Goal: Task Accomplishment & Management: Manage account settings

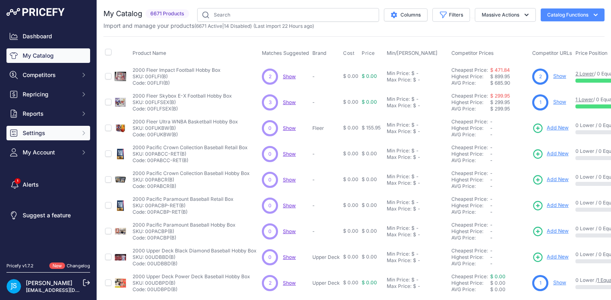
click at [51, 135] on span "Settings" at bounding box center [49, 133] width 53 height 8
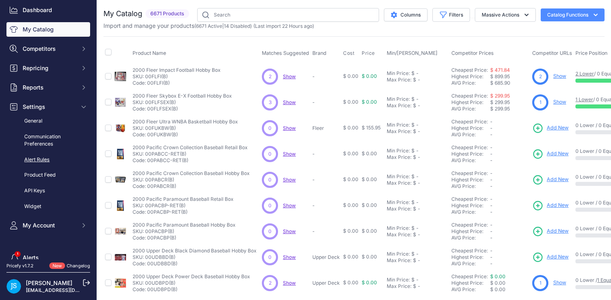
scroll to position [28, 0]
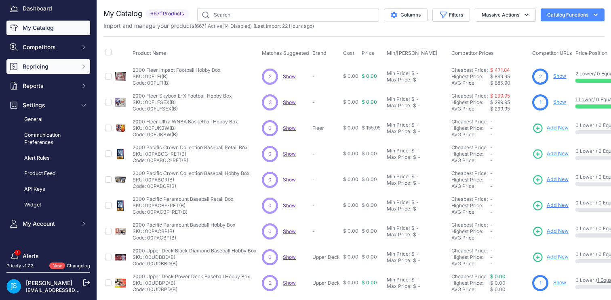
click at [45, 69] on span "Repricing" at bounding box center [49, 67] width 53 height 8
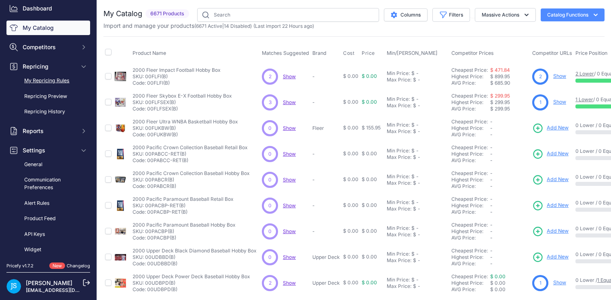
click at [45, 77] on link "My Repricing Rules" at bounding box center [48, 81] width 84 height 14
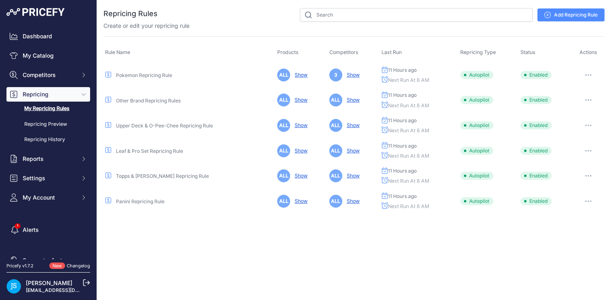
click at [156, 99] on link "Other Brand Repricing Rules" at bounding box center [148, 101] width 65 height 6
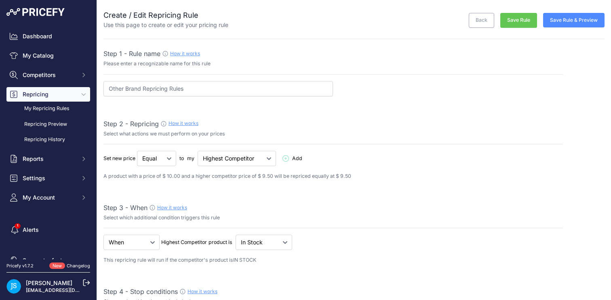
select select "percentage"
select select "8"
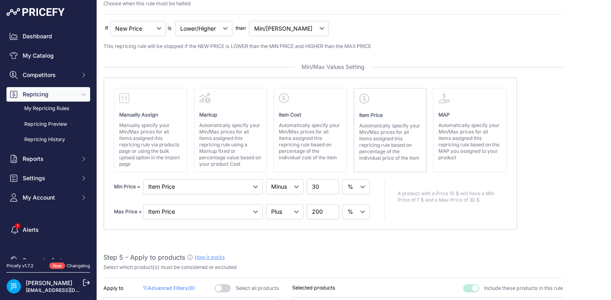
scroll to position [349, 0]
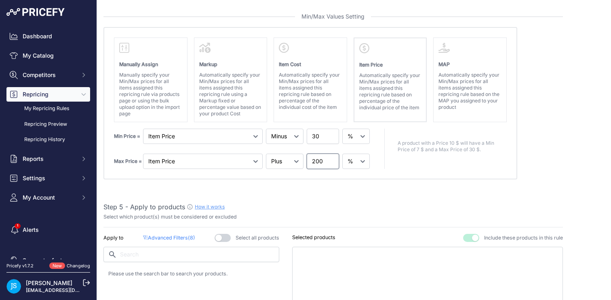
click at [320, 162] on input "200" at bounding box center [323, 161] width 32 height 15
type input "75"
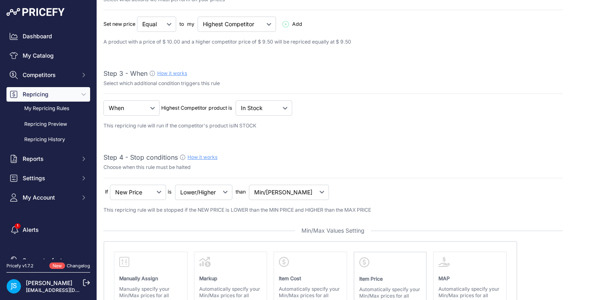
scroll to position [0, 0]
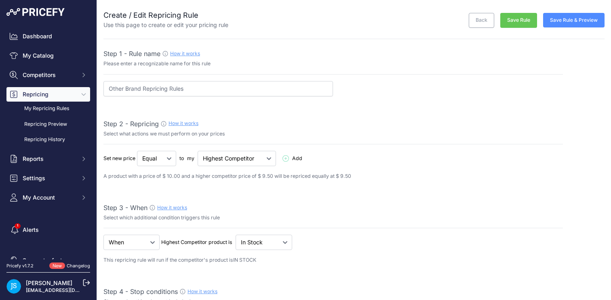
click at [520, 18] on button "Save Rule" at bounding box center [518, 20] width 37 height 15
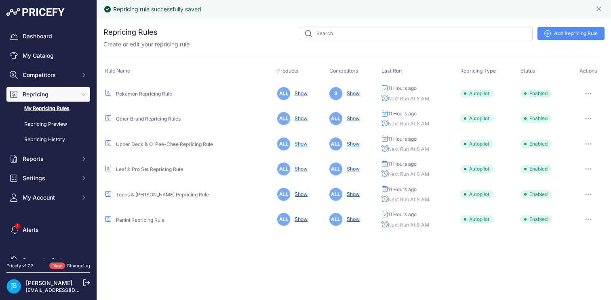
click at [138, 144] on link "Upper Deck & O-Pee-Chee Repricing Rule" at bounding box center [164, 144] width 97 height 6
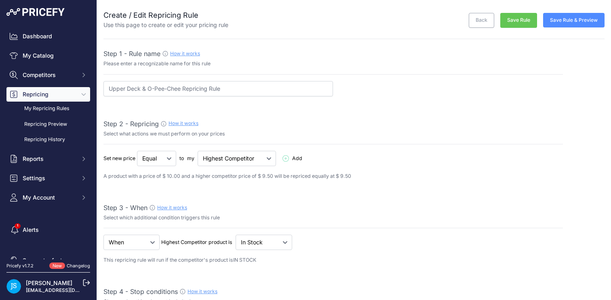
select select "percentage"
select select "8"
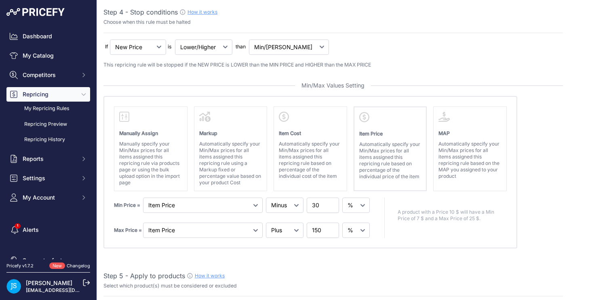
scroll to position [289, 0]
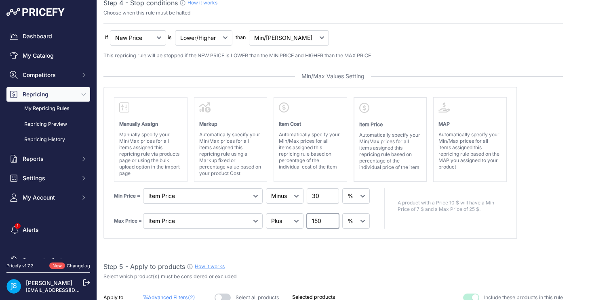
click at [320, 218] on input "150" at bounding box center [323, 221] width 32 height 15
type input "75"
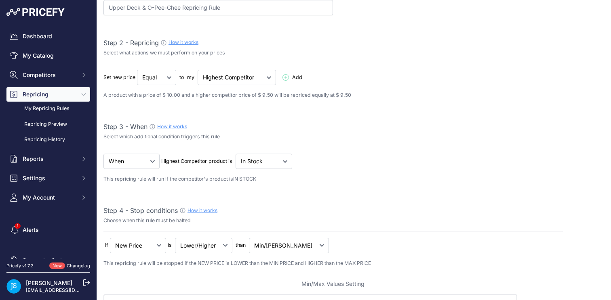
scroll to position [0, 0]
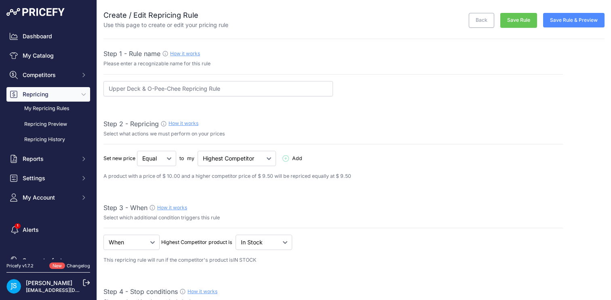
click at [524, 21] on button "Save Rule" at bounding box center [518, 20] width 37 height 15
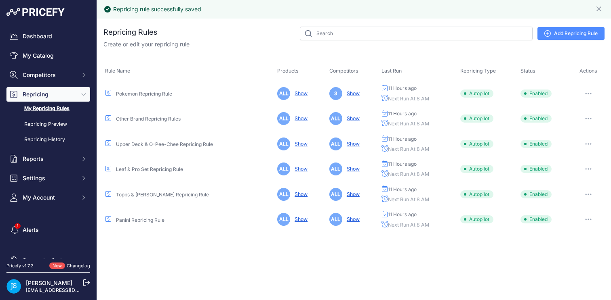
click at [137, 167] on link "Leaf & Pro Set Repricing Rule" at bounding box center [149, 169] width 67 height 6
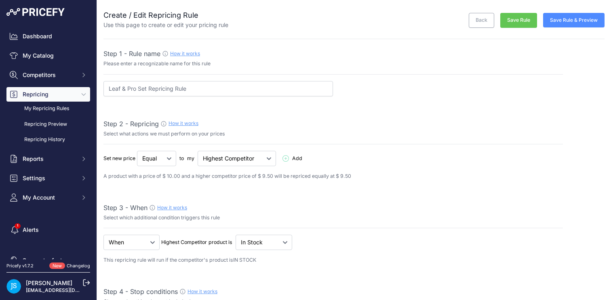
select select "percentage"
select select "8"
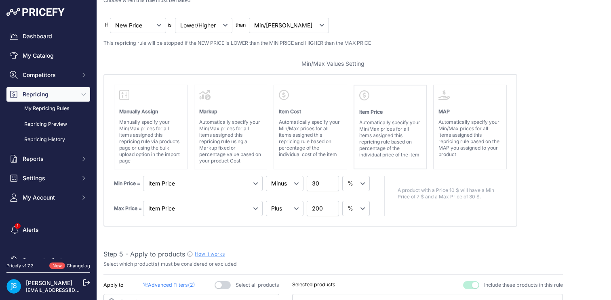
scroll to position [310, 0]
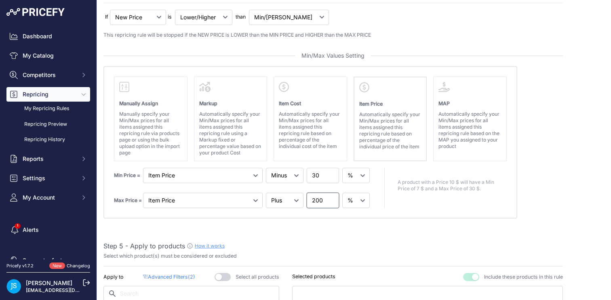
click at [325, 200] on input "200" at bounding box center [323, 200] width 32 height 15
type input "75"
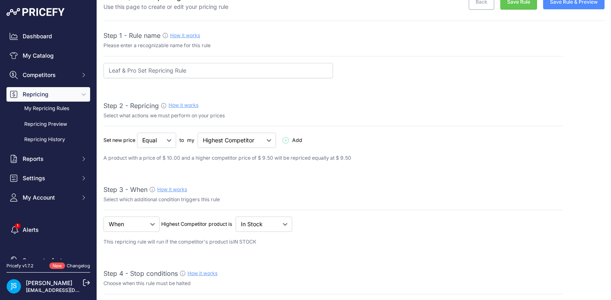
scroll to position [0, 0]
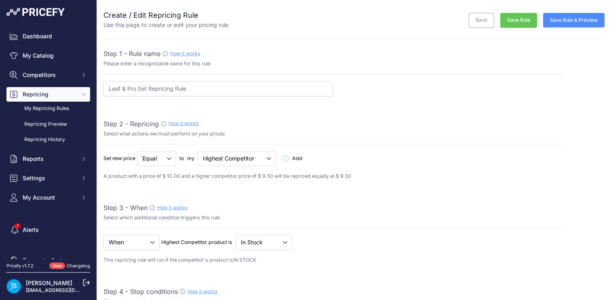
click at [524, 18] on button "Save Rule" at bounding box center [518, 20] width 37 height 15
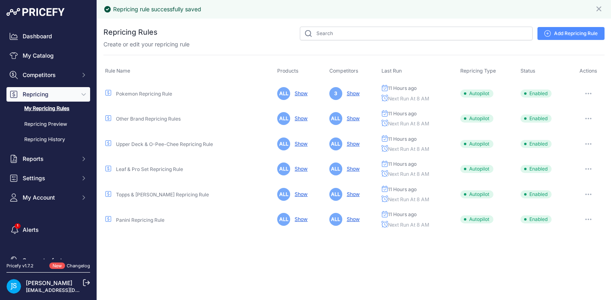
click at [161, 192] on link "Topps & [PERSON_NAME] Repricing Rule" at bounding box center [162, 195] width 93 height 6
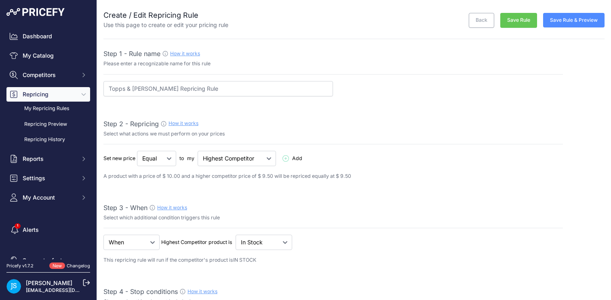
select select "percentage"
select select "8"
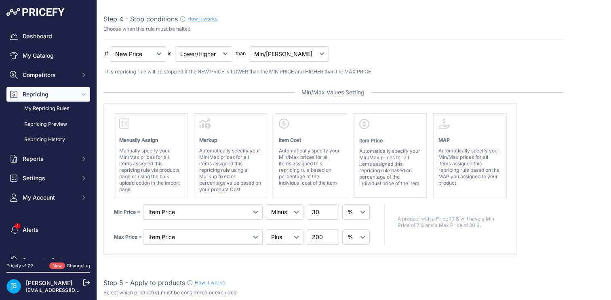
scroll to position [276, 0]
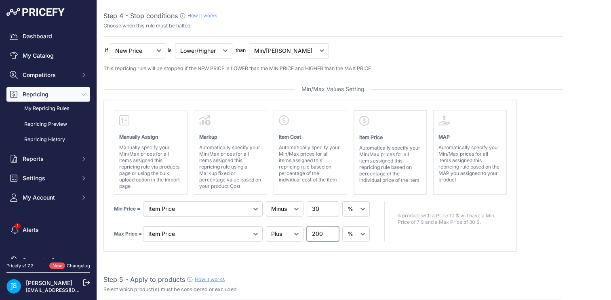
click at [316, 233] on input "200" at bounding box center [323, 234] width 32 height 15
type input "75"
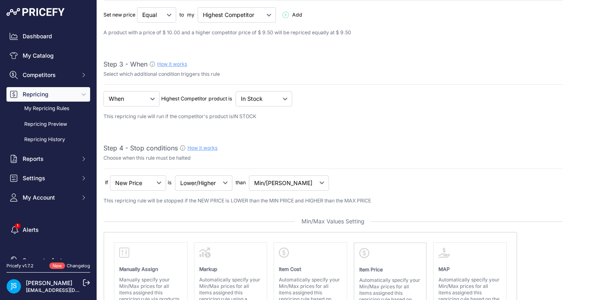
scroll to position [0, 0]
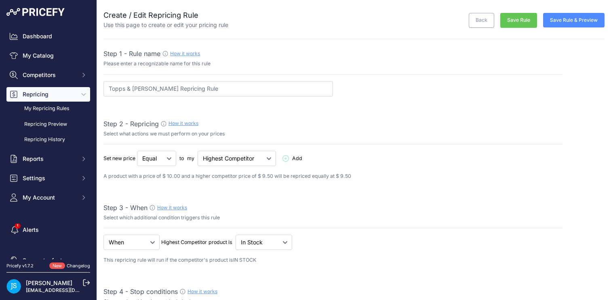
click at [522, 21] on button "Save Rule" at bounding box center [518, 20] width 37 height 15
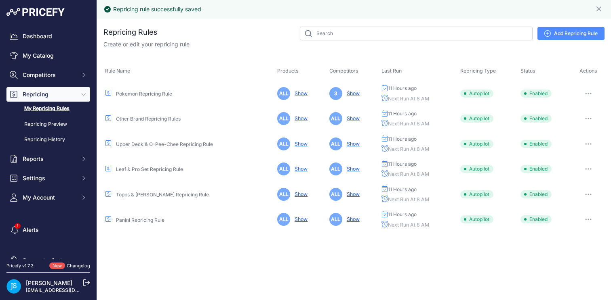
click at [147, 218] on link "Panini Repricing Rule" at bounding box center [140, 220] width 48 height 6
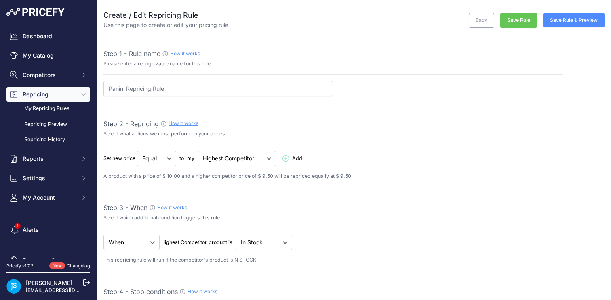
select select "percentage"
select select "8"
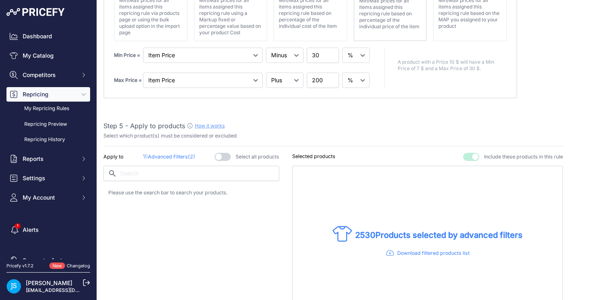
scroll to position [432, 0]
click at [323, 76] on input "200" at bounding box center [323, 78] width 32 height 15
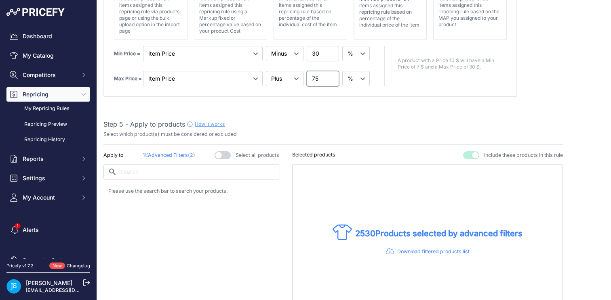
type input "75"
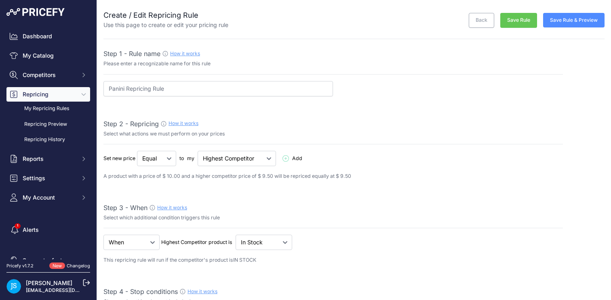
click at [516, 21] on button "Save Rule" at bounding box center [518, 20] width 37 height 15
